Goal: Book appointment/travel/reservation

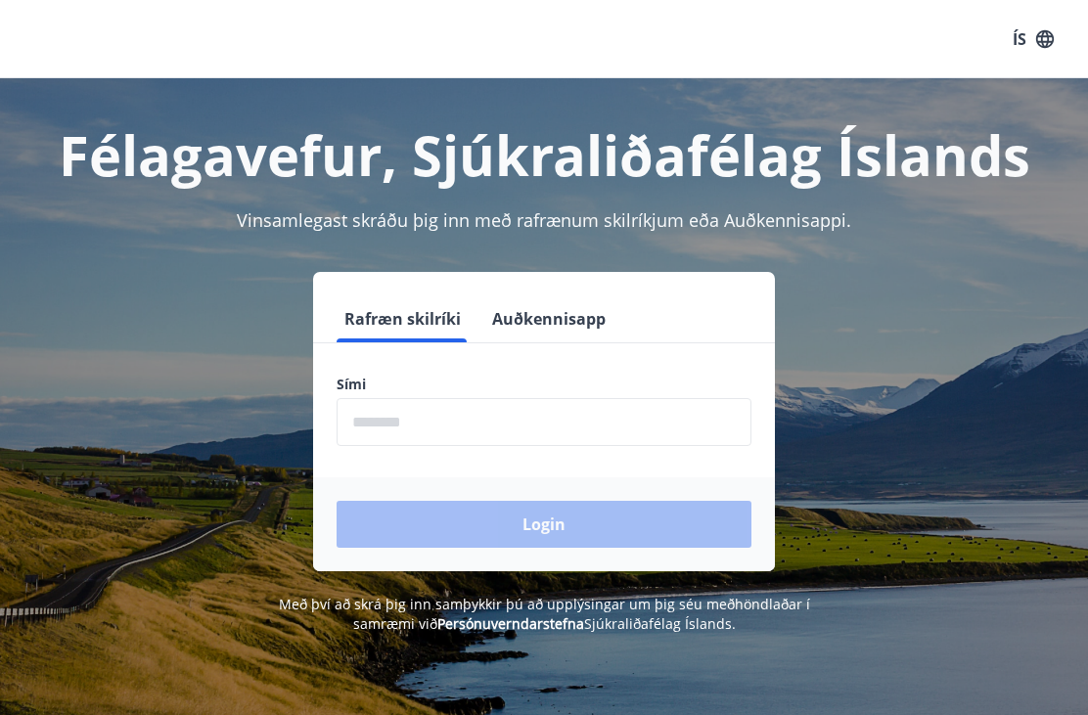
click at [429, 420] on input "phone" at bounding box center [544, 422] width 415 height 48
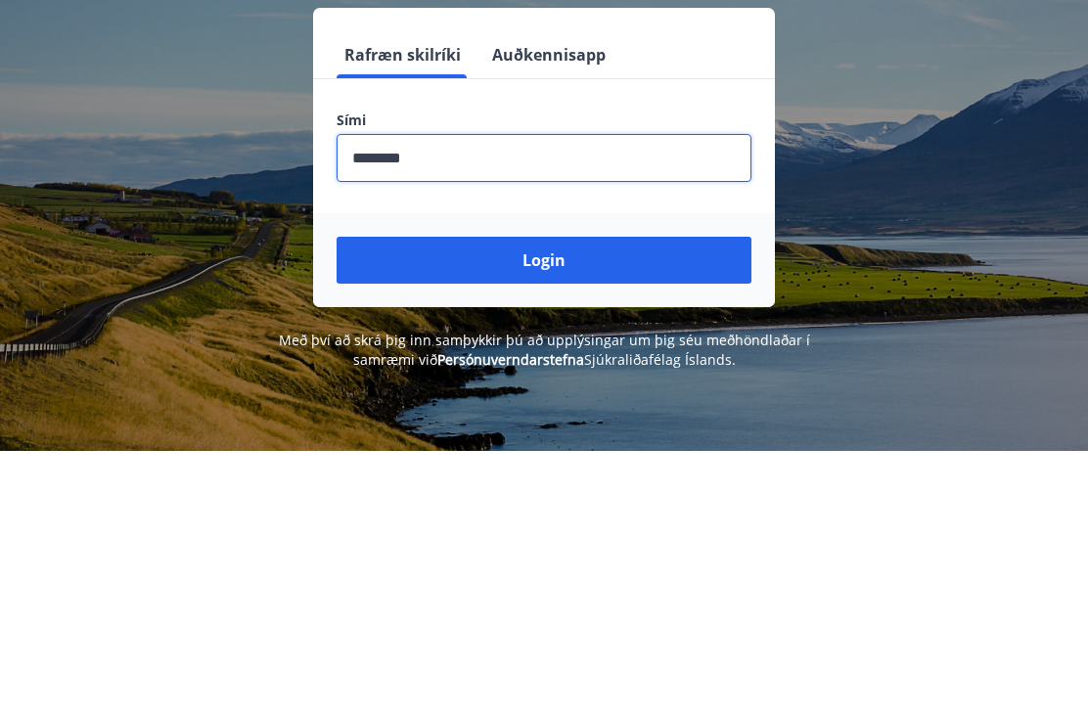
type input "********"
click at [565, 501] on button "Login" at bounding box center [544, 524] width 415 height 47
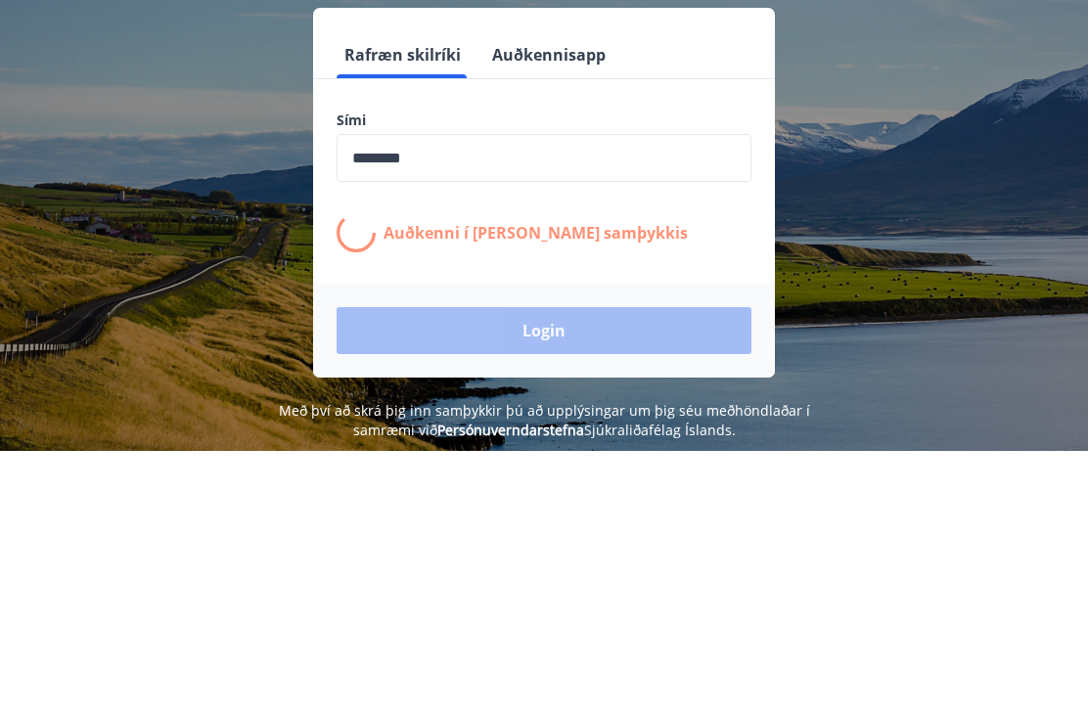
scroll to position [264, 0]
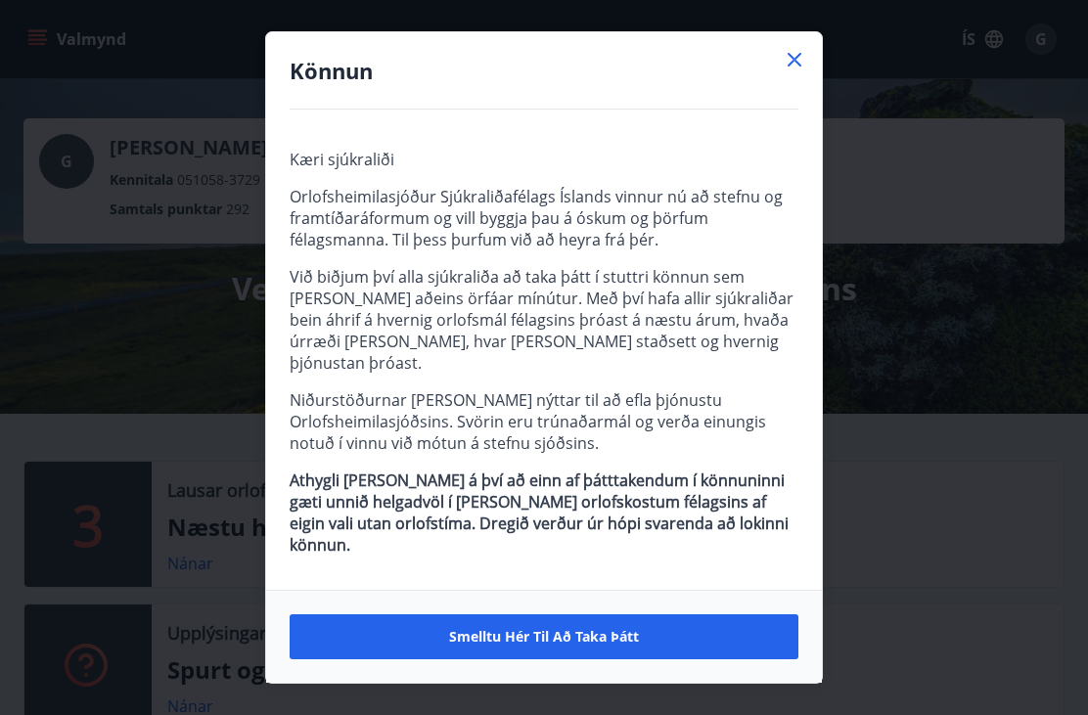
click at [797, 67] on icon at bounding box center [795, 60] width 14 height 14
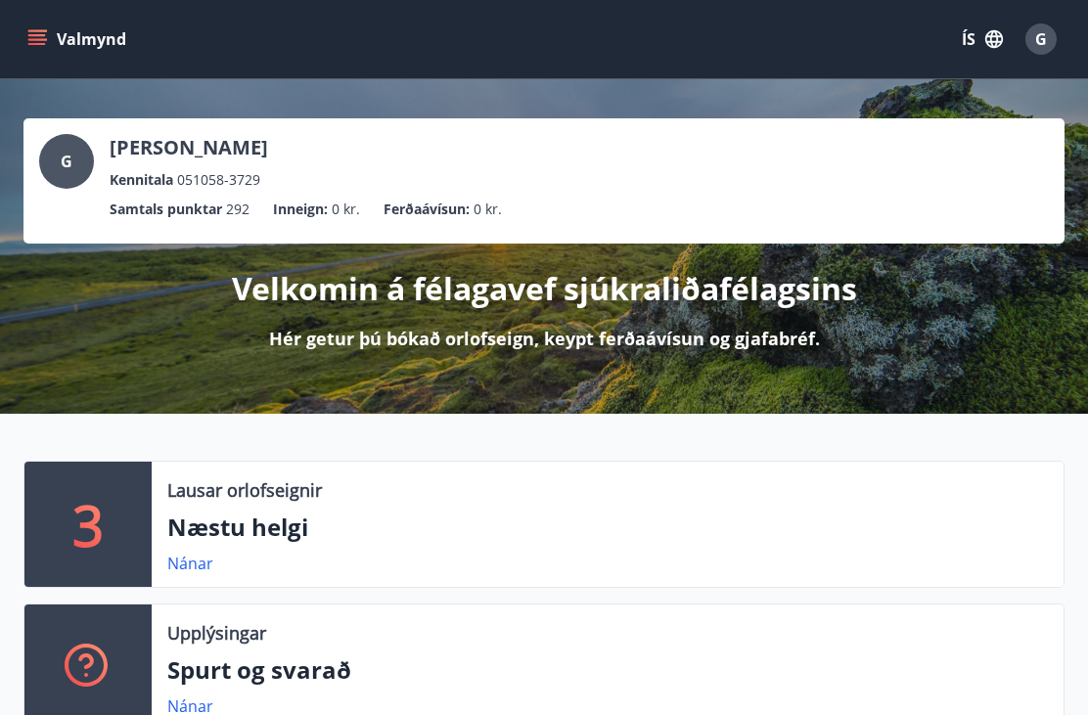
click at [46, 38] on icon "menu" at bounding box center [37, 39] width 20 height 20
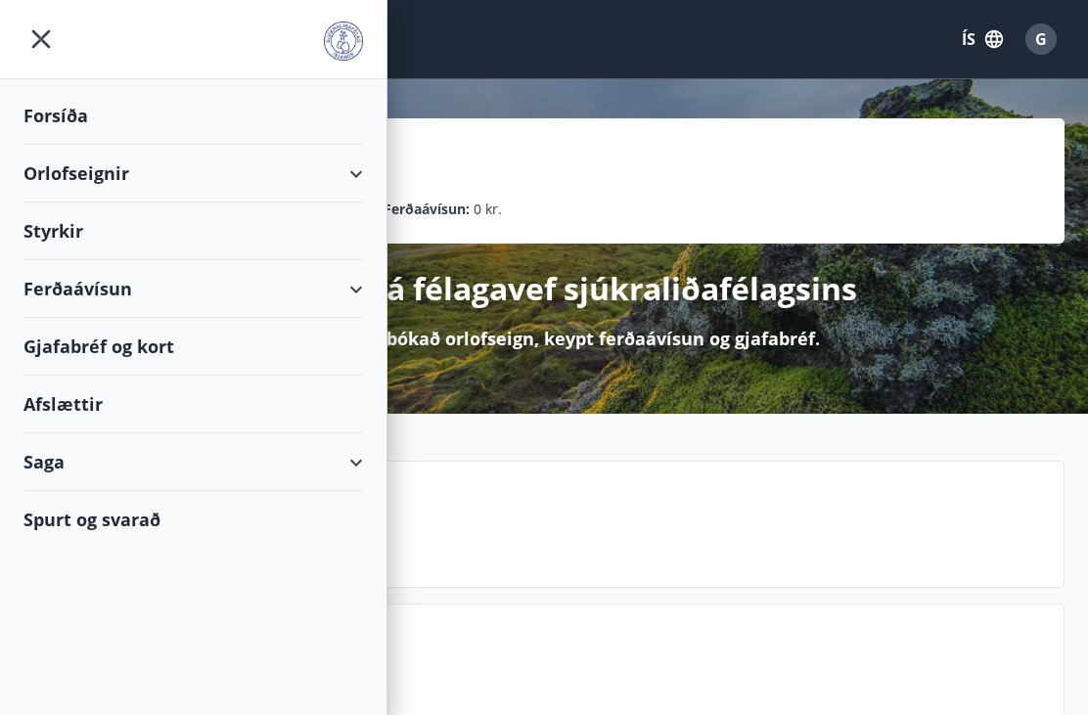
click at [366, 184] on icon at bounding box center [355, 173] width 23 height 23
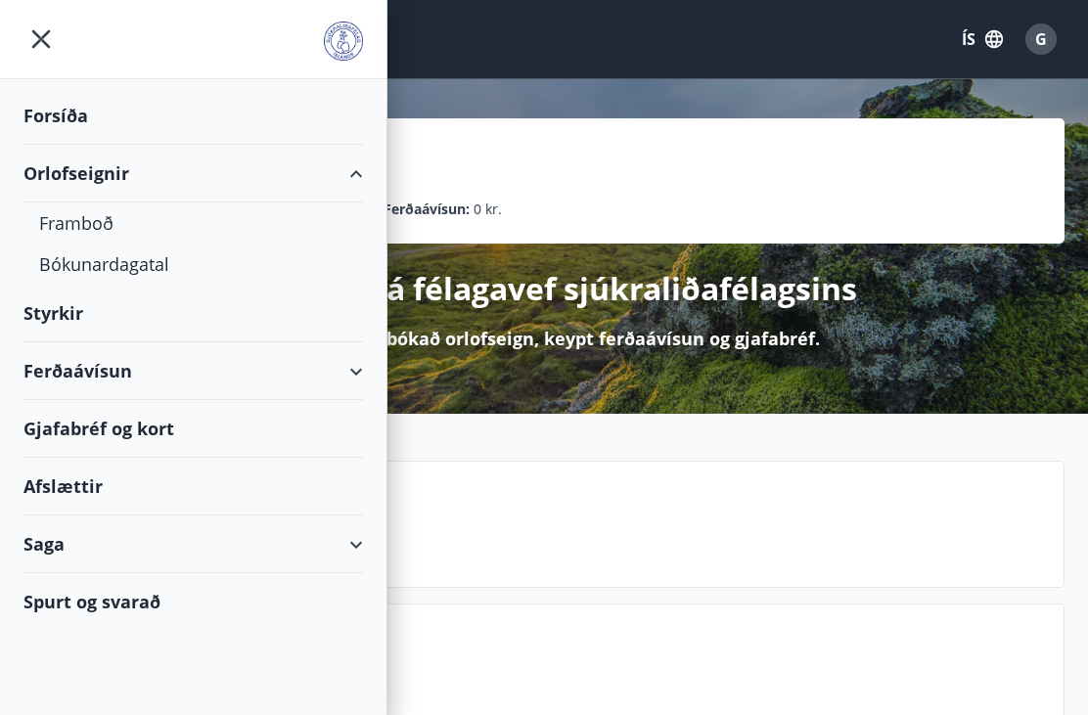
click at [136, 267] on div "Bókunardagatal" at bounding box center [193, 264] width 308 height 41
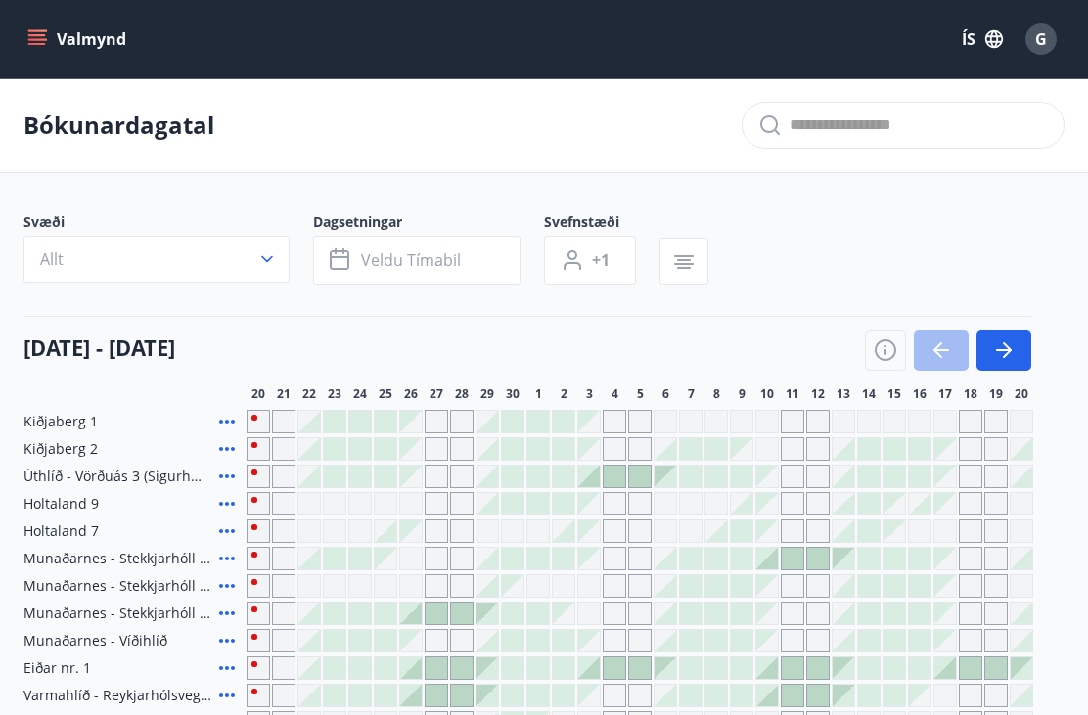
click at [1002, 360] on icon "button" at bounding box center [1003, 350] width 23 height 23
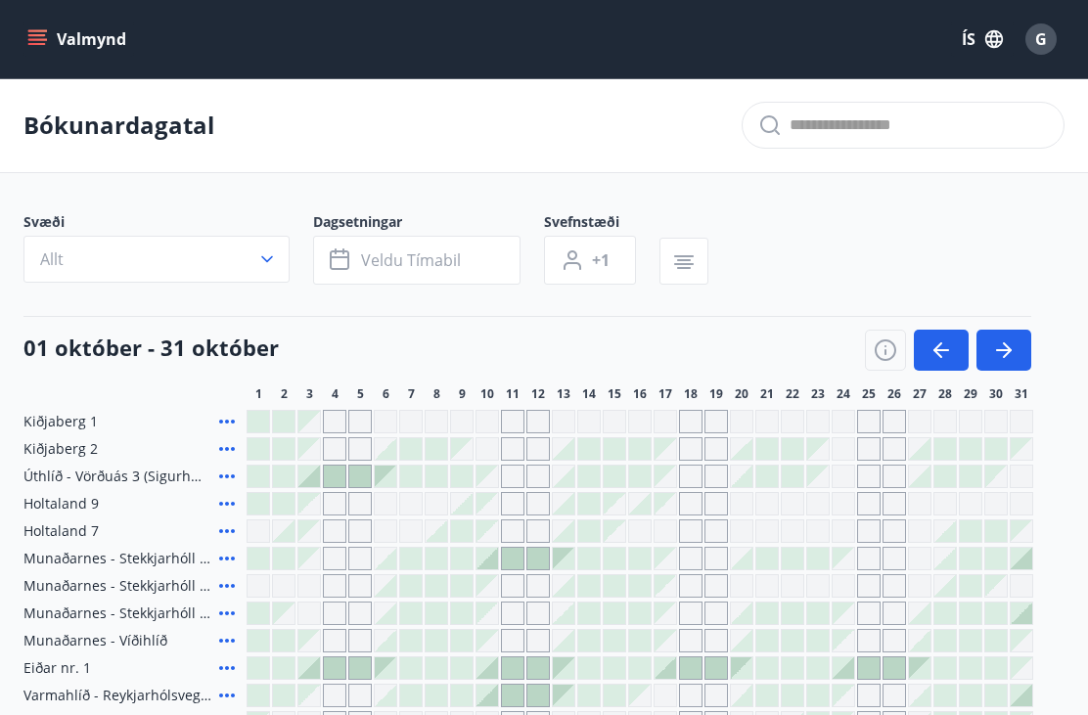
click at [1002, 355] on icon "button" at bounding box center [1003, 350] width 23 height 23
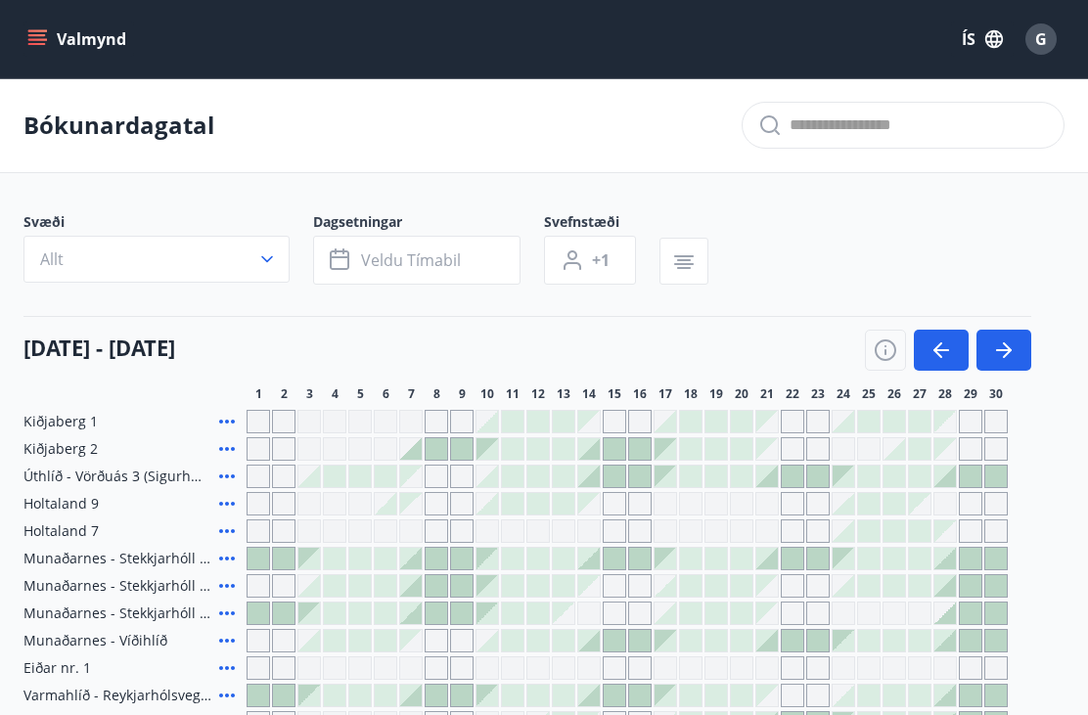
click at [1000, 355] on icon "button" at bounding box center [1003, 350] width 23 height 23
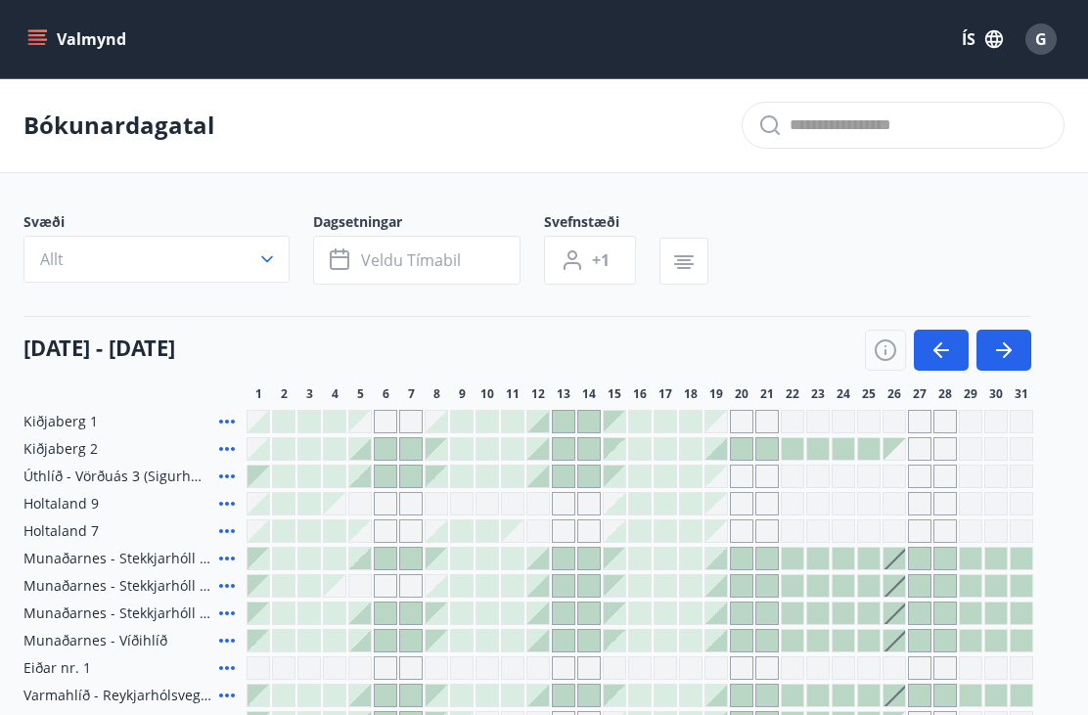
click at [1005, 355] on icon "button" at bounding box center [1007, 350] width 9 height 16
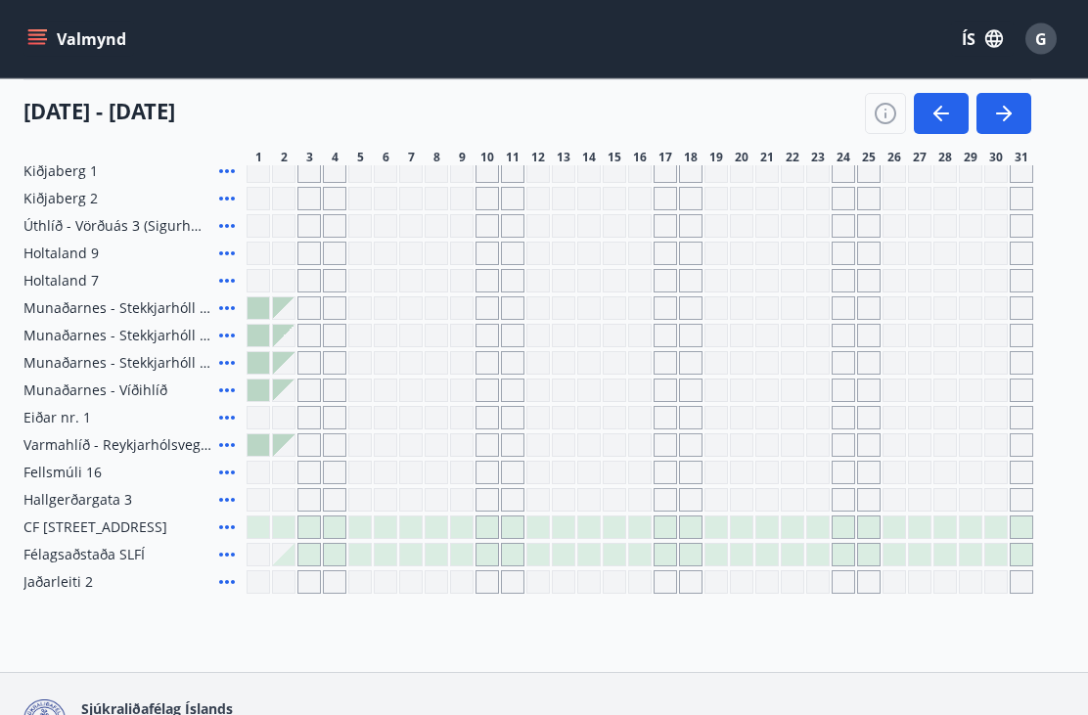
scroll to position [309, 0]
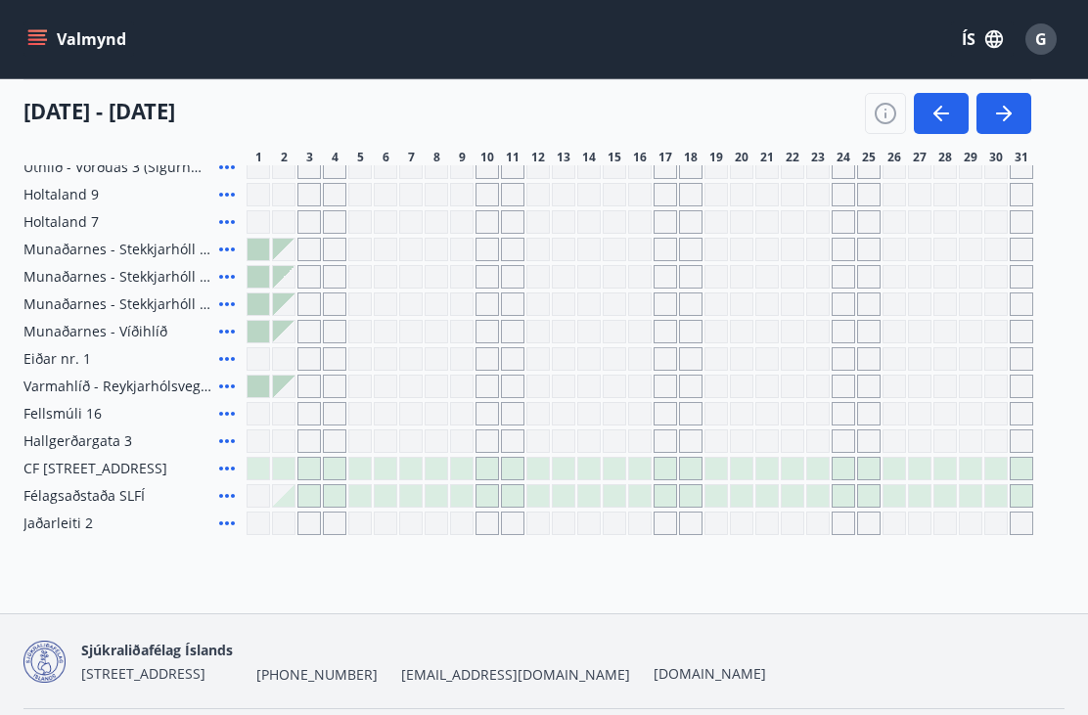
click at [1009, 117] on icon "button" at bounding box center [1003, 113] width 23 height 23
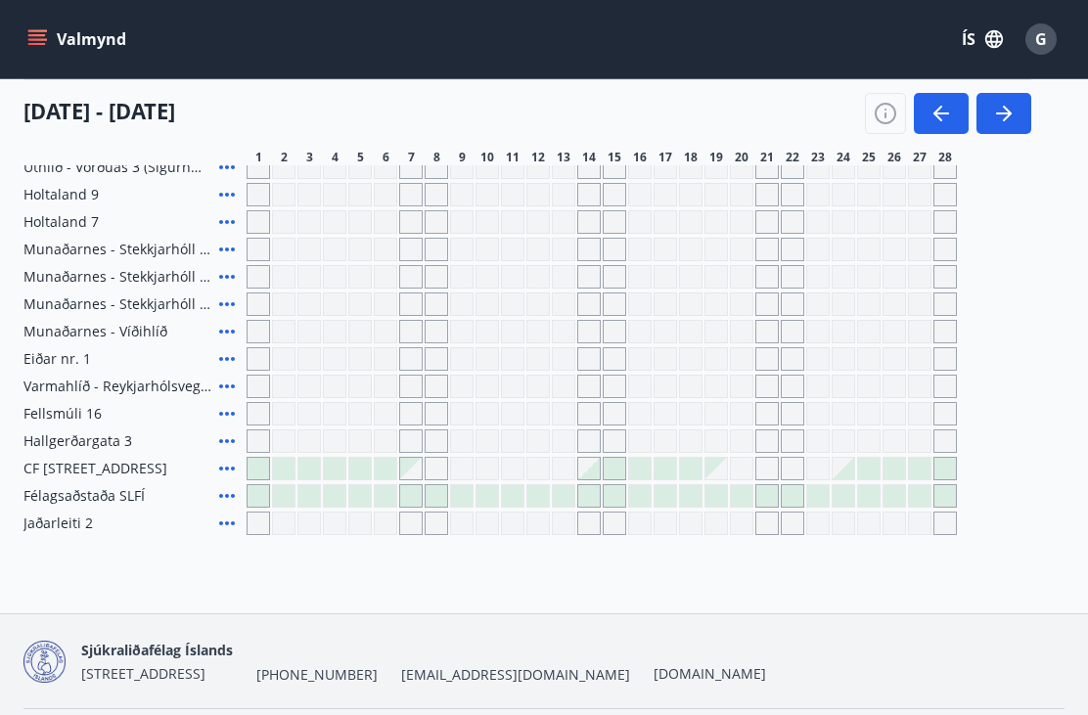
click at [736, 475] on div "Gráir dagar eru ekki bókanlegir" at bounding box center [741, 468] width 23 height 23
click at [625, 469] on div at bounding box center [614, 468] width 23 height 23
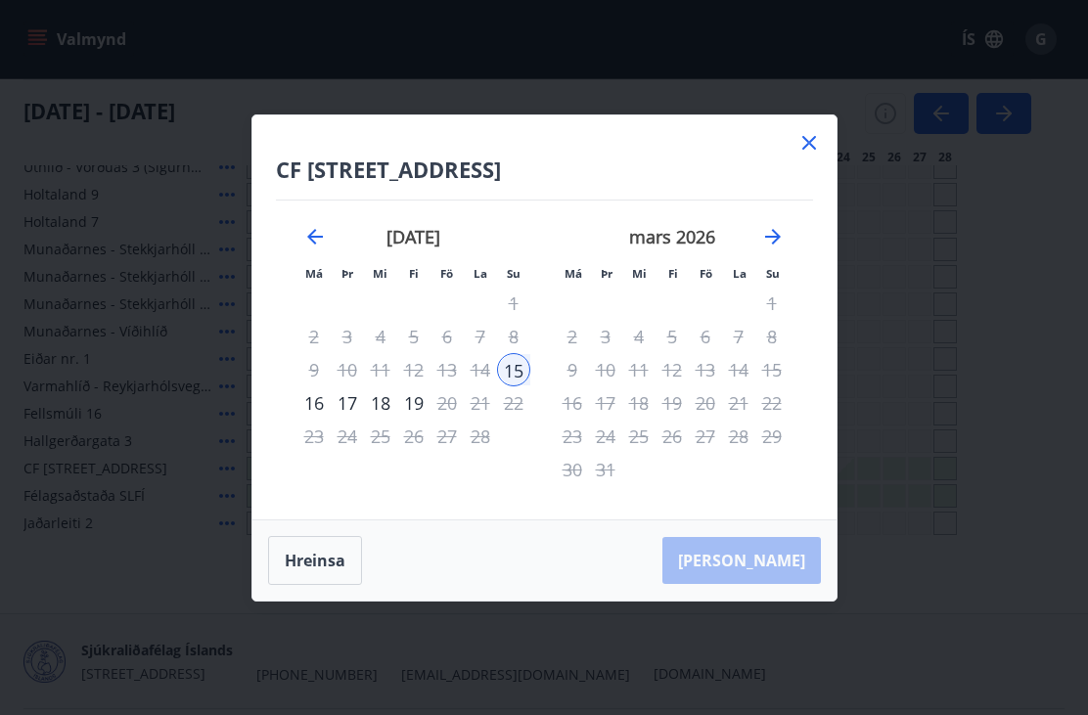
click at [814, 155] on icon at bounding box center [808, 142] width 23 height 23
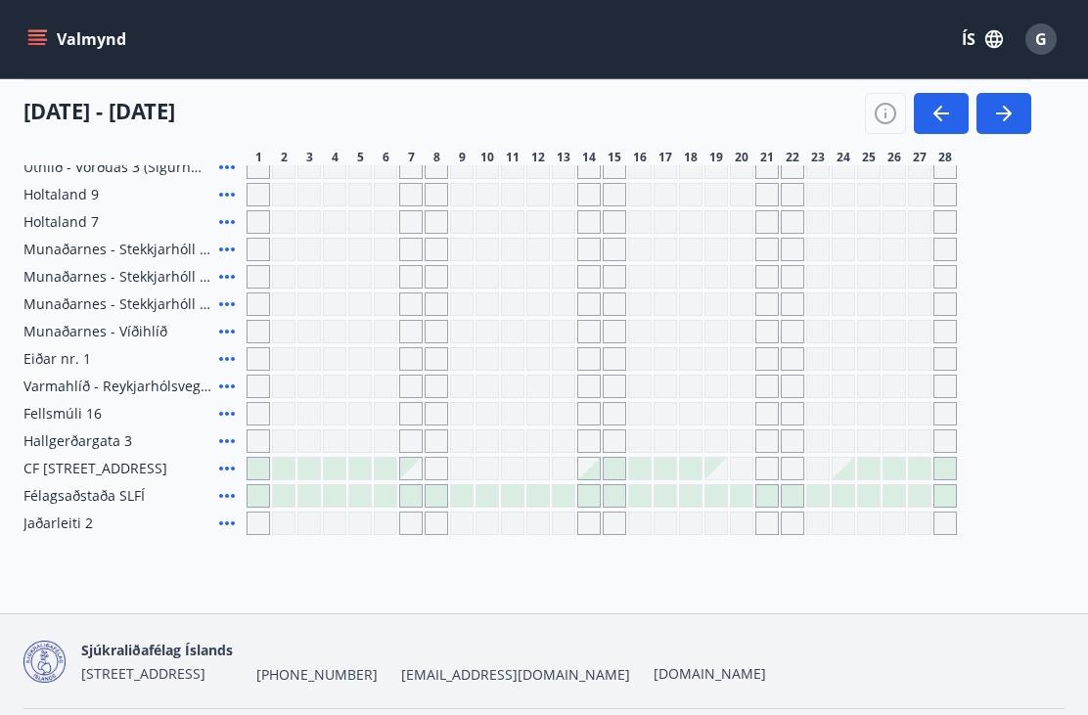
click at [415, 283] on div "Gráir dagar eru ekki bókanlegir" at bounding box center [410, 276] width 23 height 23
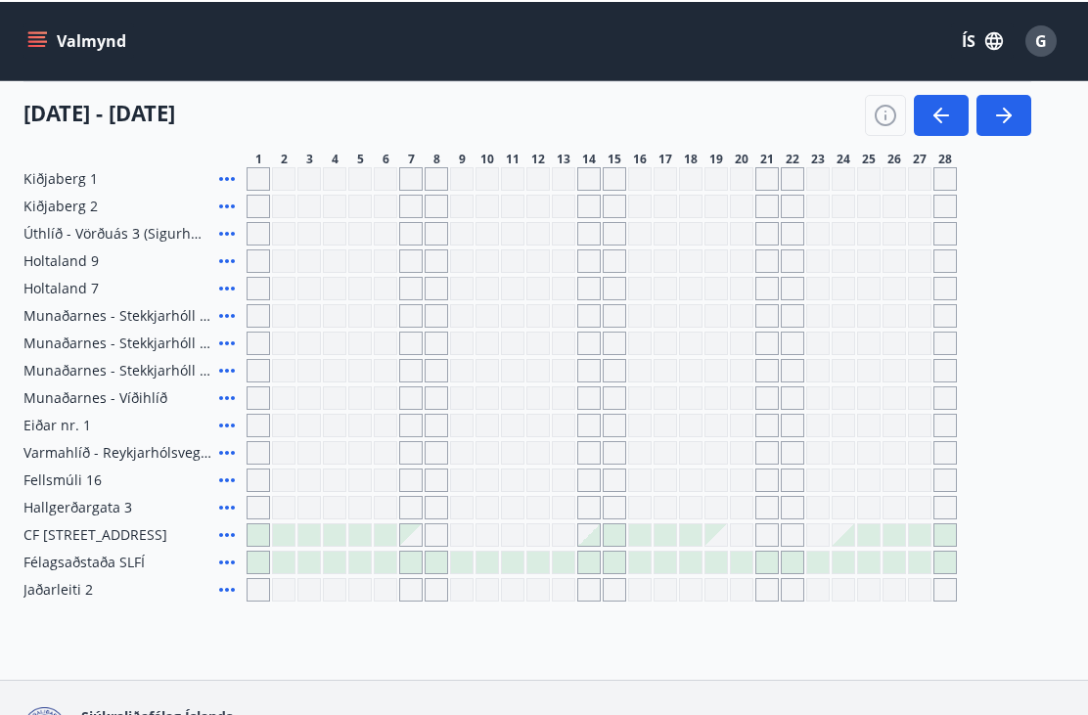
scroll to position [243, 0]
